Goal: Check status: Check status

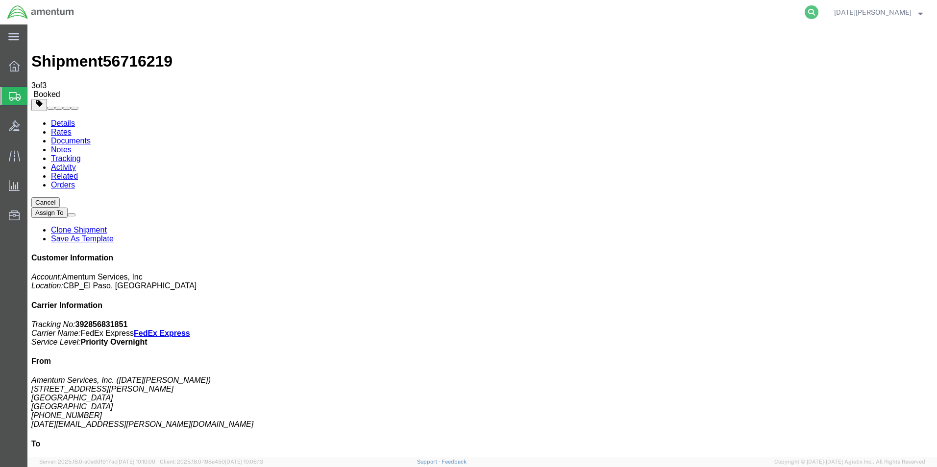
click at [818, 16] on icon at bounding box center [812, 12] width 14 height 14
click at [805, 12] on input "search" at bounding box center [656, 12] width 298 height 24
type input "56691893"
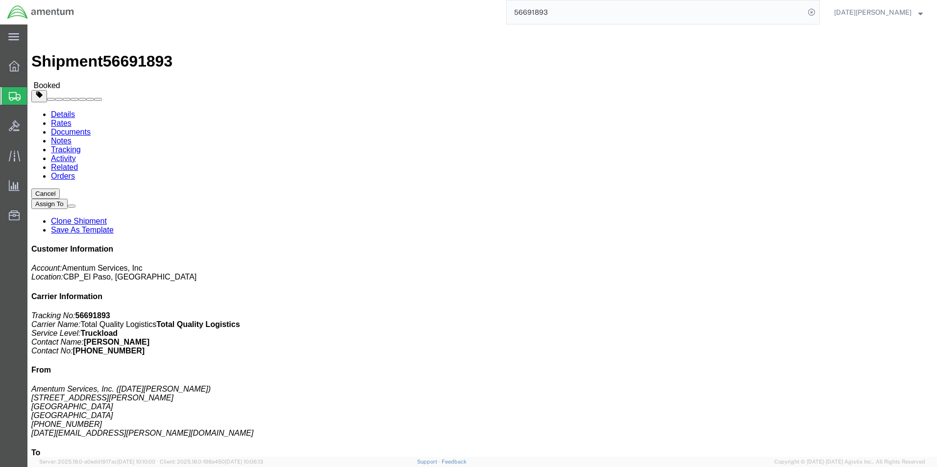
click link "Rates"
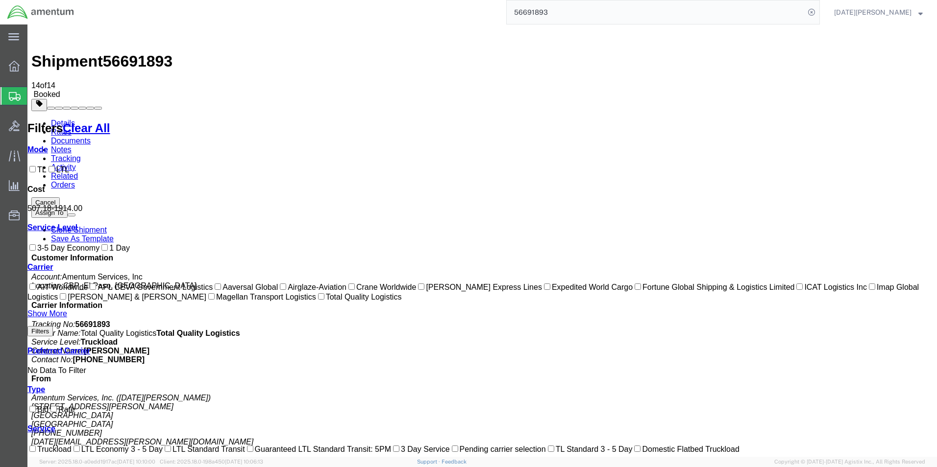
click at [91, 137] on link "Documents" at bounding box center [71, 141] width 40 height 8
